Goal: Transaction & Acquisition: Purchase product/service

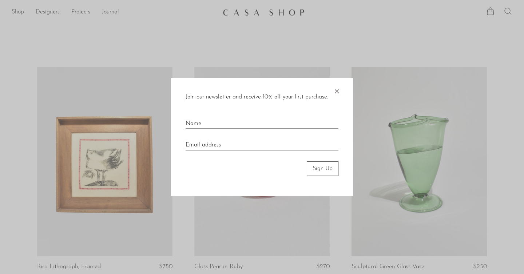
click at [338, 89] on span "×" at bounding box center [336, 89] width 7 height 23
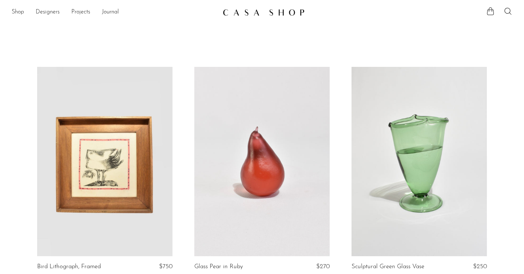
click at [506, 16] on ul at bounding box center [499, 12] width 26 height 11
click at [507, 9] on icon at bounding box center [508, 11] width 9 height 9
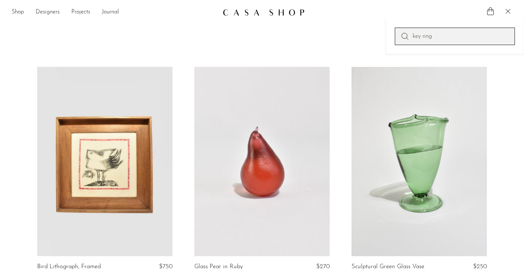
type input "key ring"
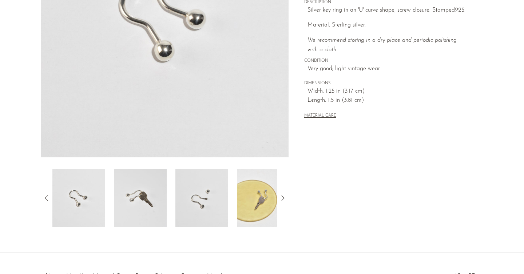
scroll to position [199, 0]
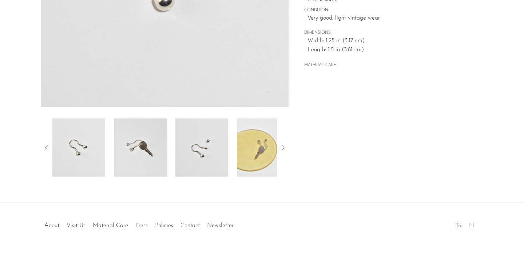
click at [131, 139] on img at bounding box center [140, 148] width 53 height 58
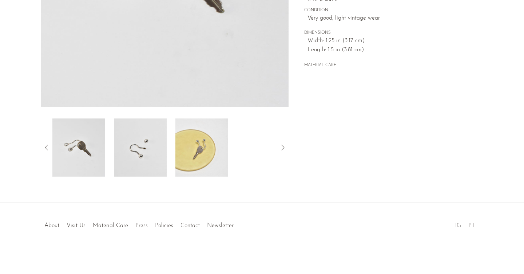
scroll to position [0, 0]
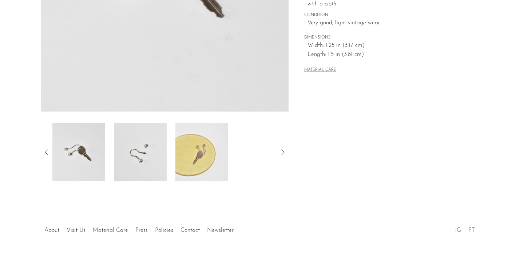
click at [189, 155] on img at bounding box center [201, 152] width 53 height 58
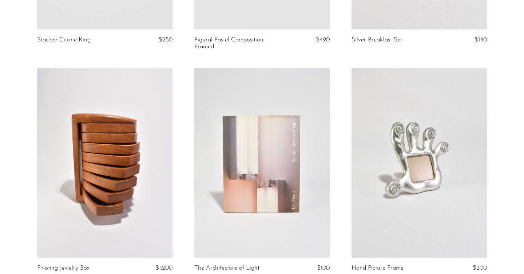
scroll to position [1383, 0]
